Goal: Check status: Check status

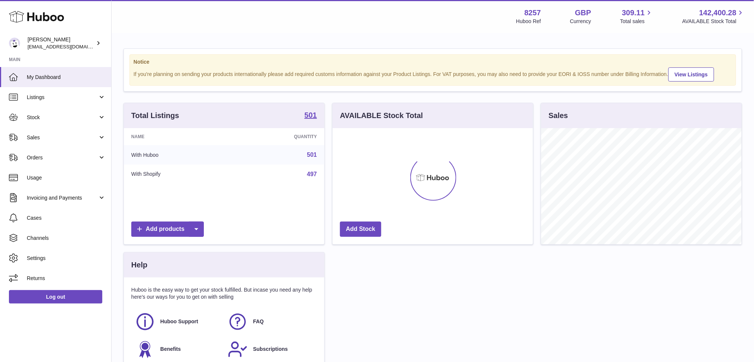
scroll to position [116, 201]
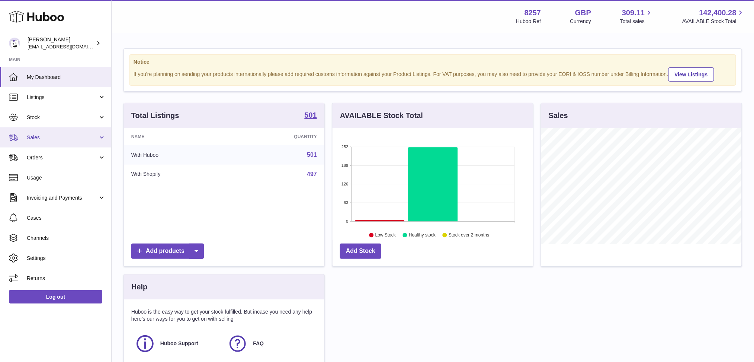
click at [59, 134] on span "Sales" at bounding box center [62, 137] width 71 height 7
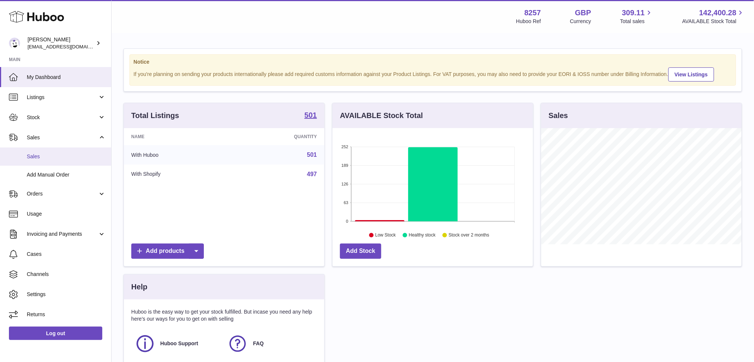
click at [63, 151] on link "Sales" at bounding box center [55, 156] width 111 height 18
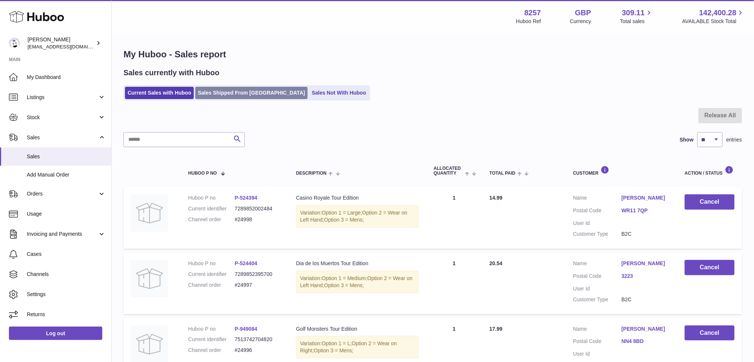
click at [261, 91] on link "Sales Shipped From Huboo" at bounding box center [251, 93] width 112 height 12
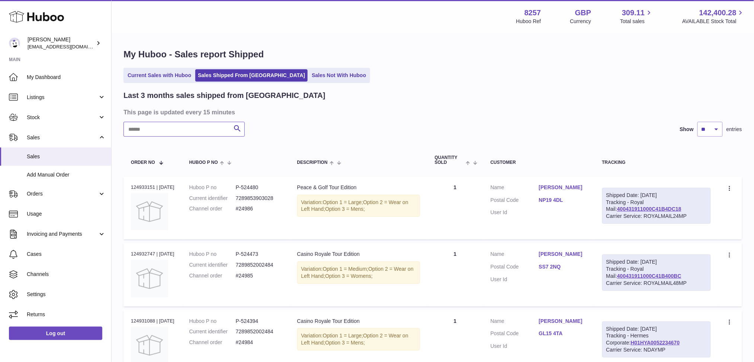
click at [192, 125] on input "text" at bounding box center [184, 129] width 121 height 15
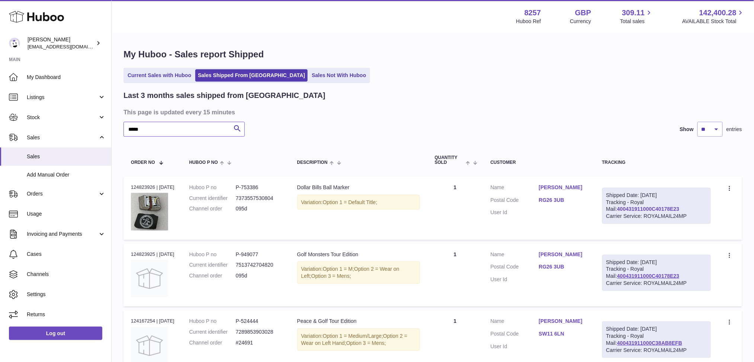
type input "*****"
click at [632, 208] on link "400431911000C40178E23" at bounding box center [648, 209] width 62 height 6
